Goal: Check status: Check status

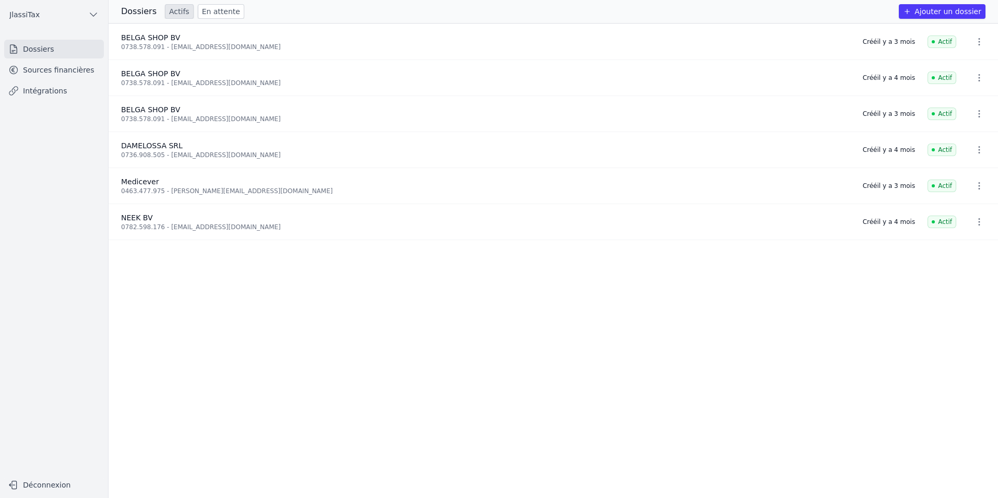
click at [34, 82] on link "Intégrations" at bounding box center [54, 90] width 100 height 19
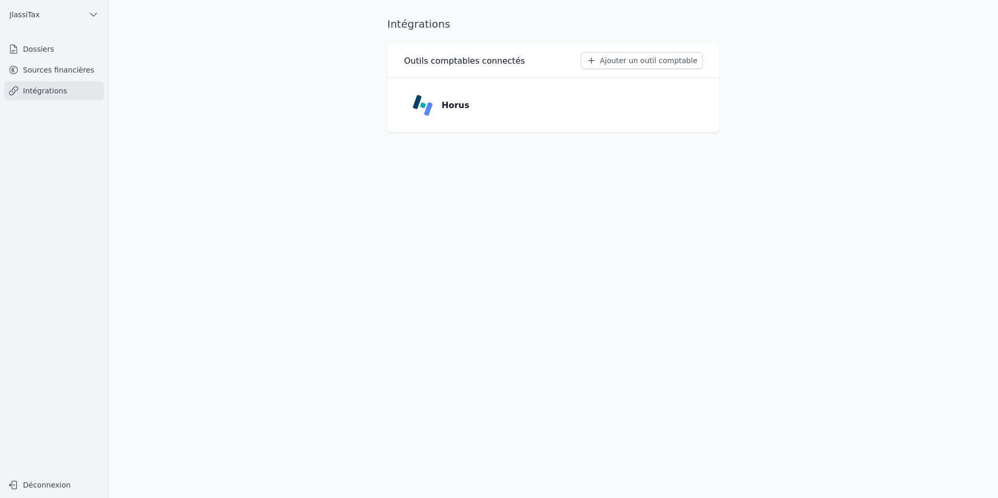
click at [53, 57] on link "Dossiers" at bounding box center [54, 49] width 100 height 19
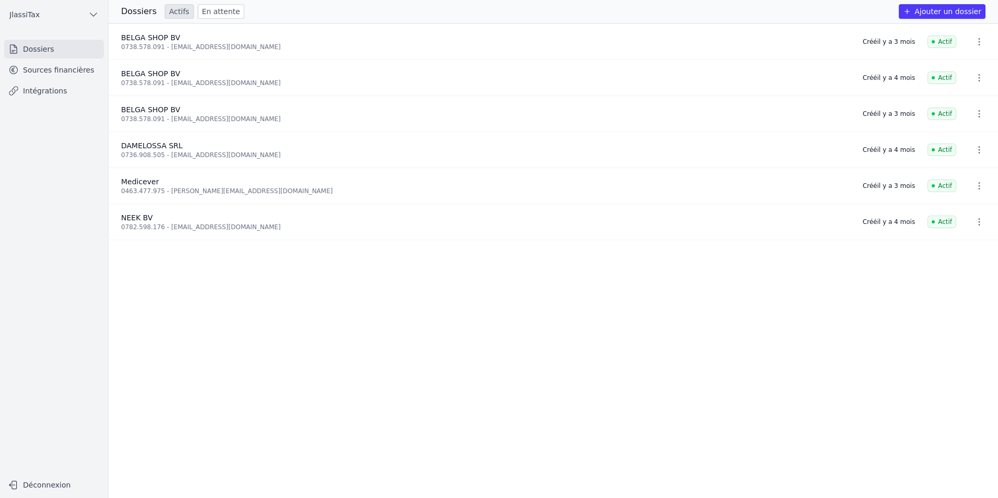
click at [57, 92] on link "Intégrations" at bounding box center [54, 90] width 100 height 19
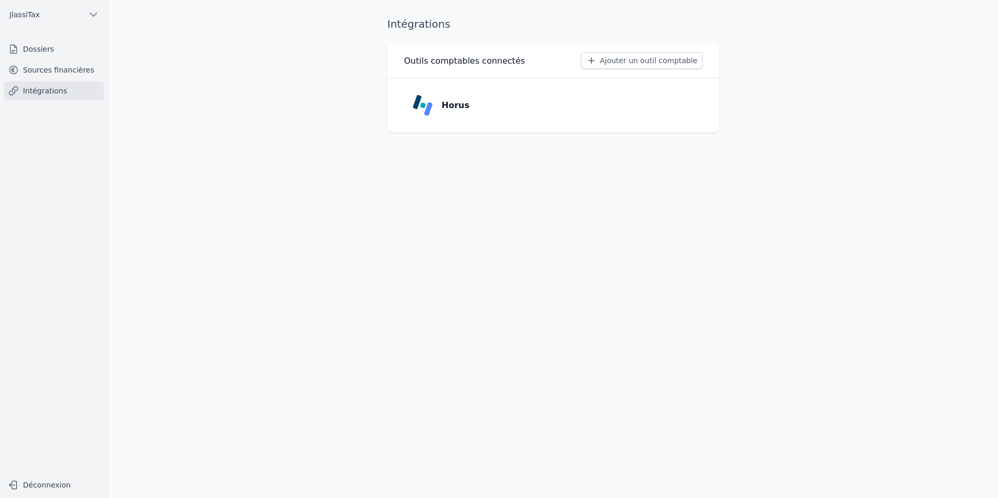
click at [56, 63] on link "Sources financières" at bounding box center [54, 70] width 100 height 19
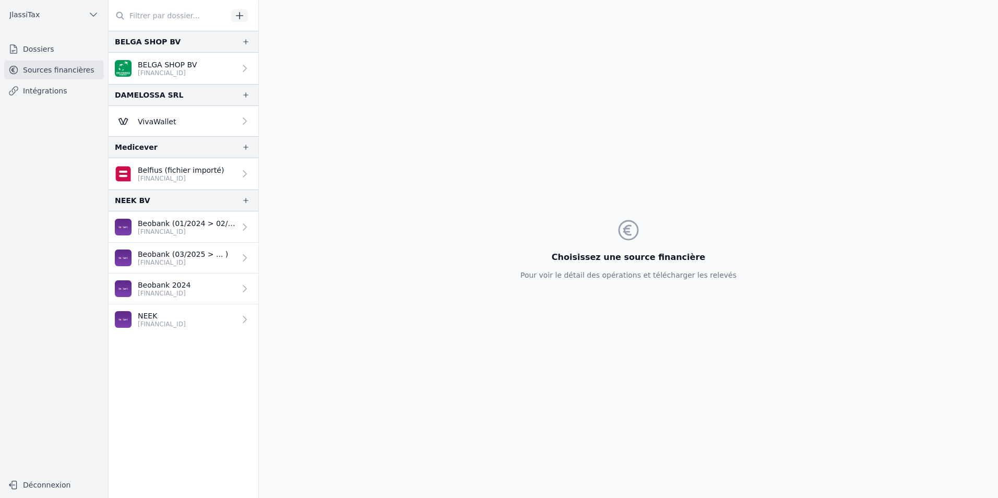
click at [228, 292] on link "Beobank 2024 [FINANCIAL_ID]" at bounding box center [184, 289] width 150 height 31
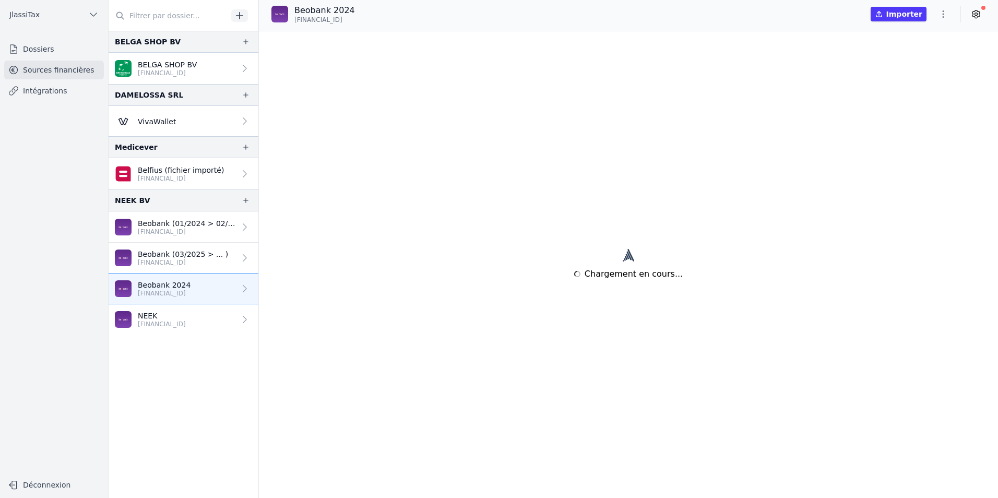
click at [171, 258] on p "Beobank (03/2025 > ... )" at bounding box center [183, 254] width 90 height 10
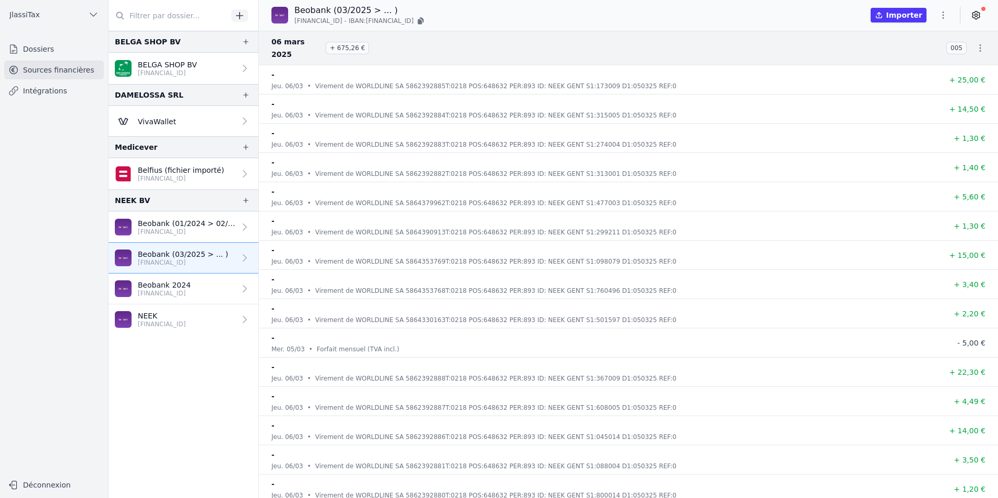
click at [240, 259] on icon at bounding box center [245, 258] width 10 height 10
click at [240, 229] on icon at bounding box center [245, 227] width 10 height 10
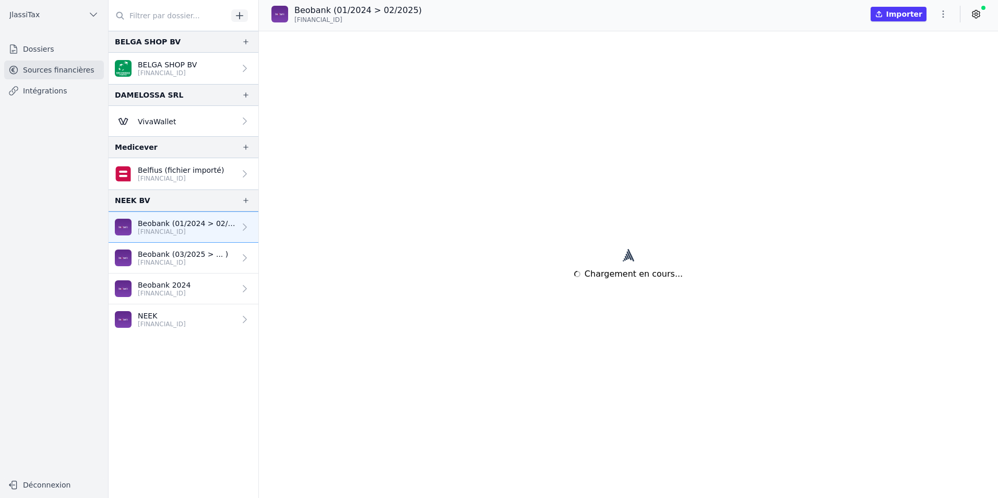
click at [212, 297] on link "Beobank 2024 [FINANCIAL_ID]" at bounding box center [184, 289] width 150 height 31
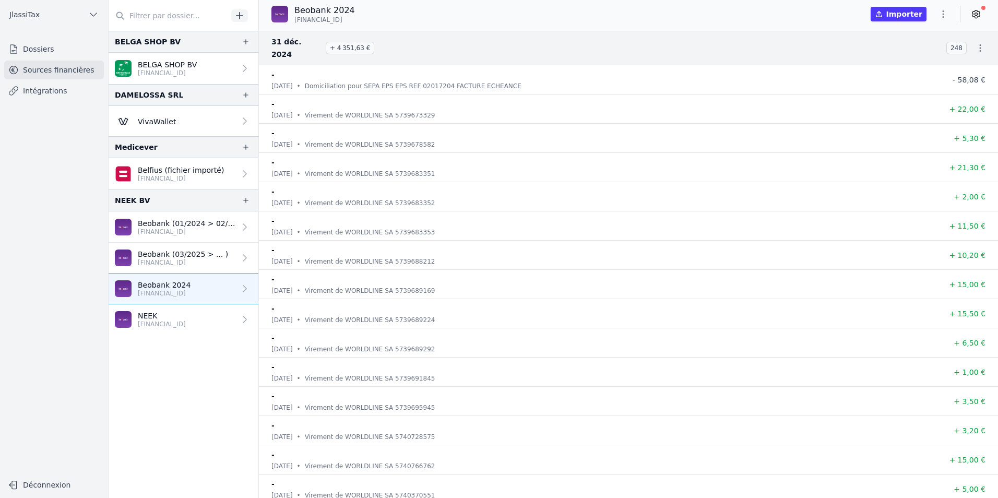
click at [244, 324] on icon at bounding box center [245, 319] width 10 height 10
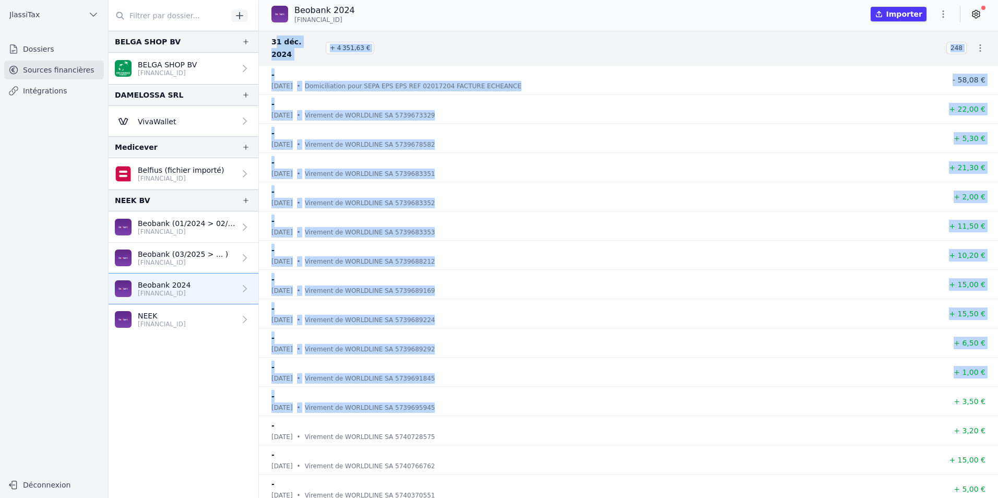
drag, startPoint x: 433, startPoint y: 395, endPoint x: 274, endPoint y: 48, distance: 381.7
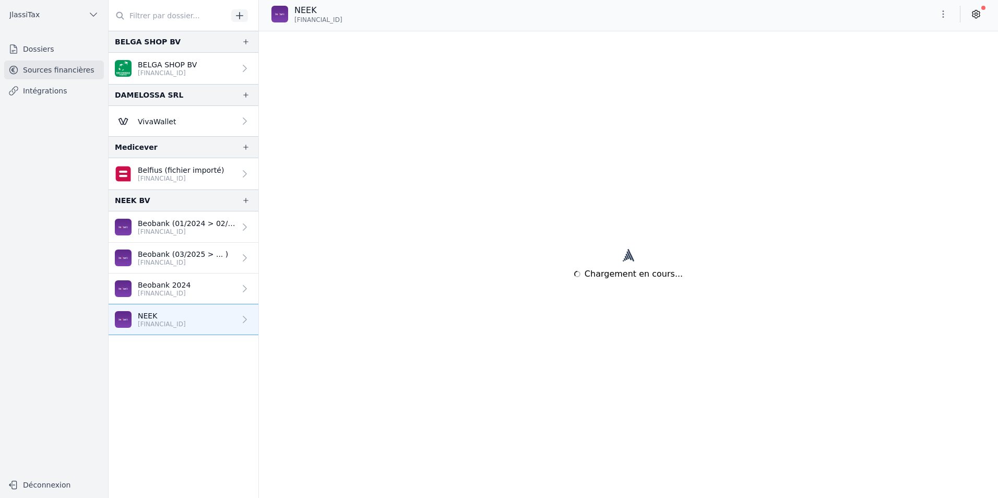
click at [372, 405] on div "Chargement en cours..." at bounding box center [628, 264] width 739 height 467
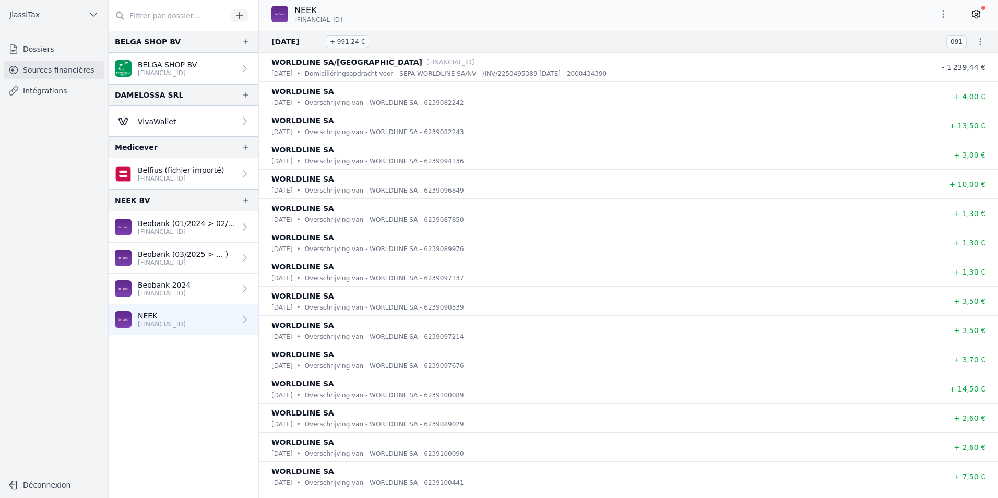
click at [202, 381] on nav "BELGA SHOP BV BELGA SHOP BV [FINANCIAL_ID] DAMELOSSA SRL VivaWallet Medicever" at bounding box center [184, 264] width 150 height 467
click at [235, 290] on div at bounding box center [242, 288] width 15 height 10
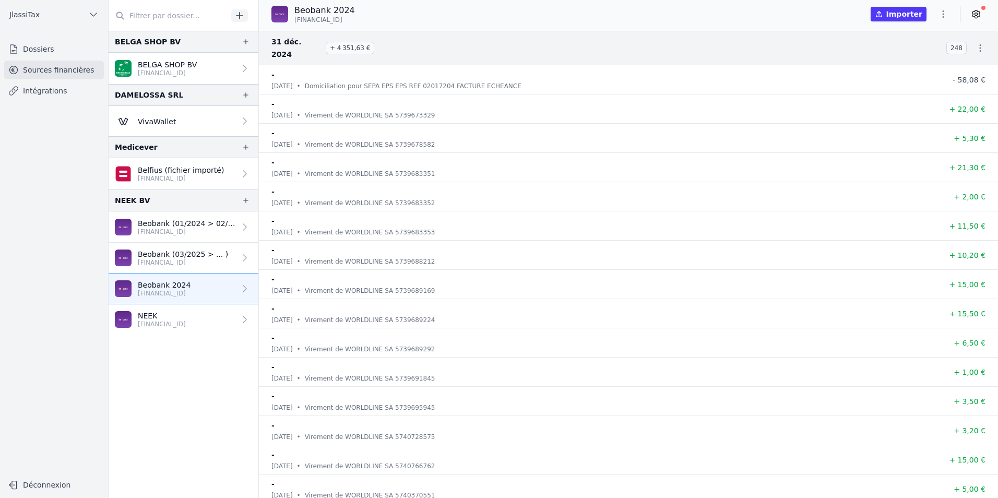
click at [217, 248] on link "Beobank (03/2025 > ... ) [FINANCIAL_ID]" at bounding box center [184, 258] width 150 height 31
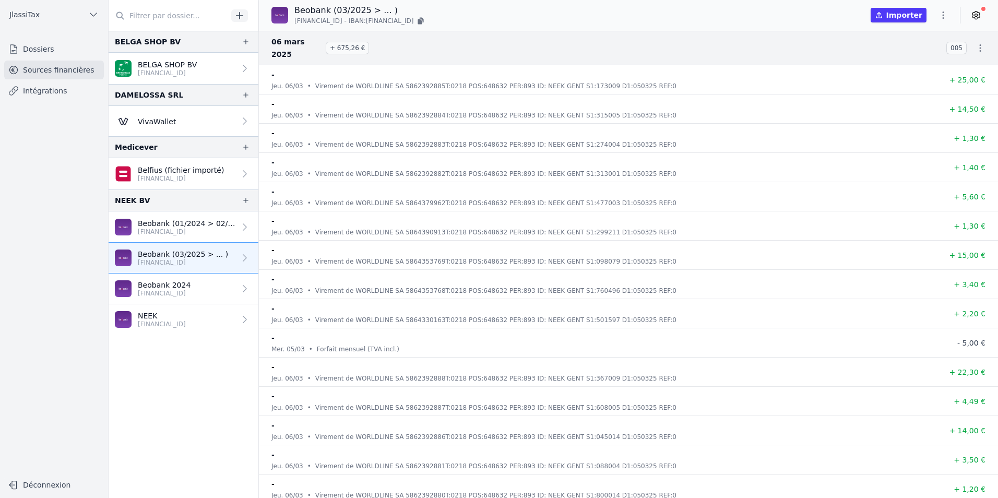
click at [241, 223] on icon at bounding box center [245, 227] width 10 height 10
